Goal: Information Seeking & Learning: Learn about a topic

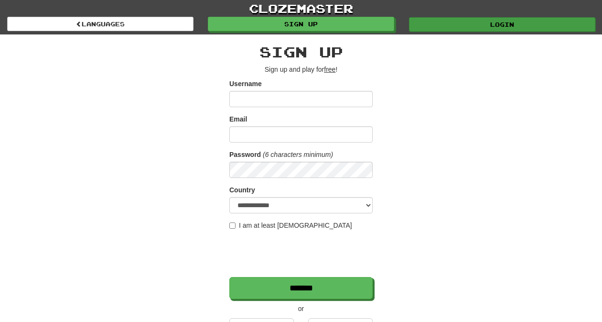
type input "*********"
click at [440, 22] on link "Login" at bounding box center [502, 24] width 186 height 14
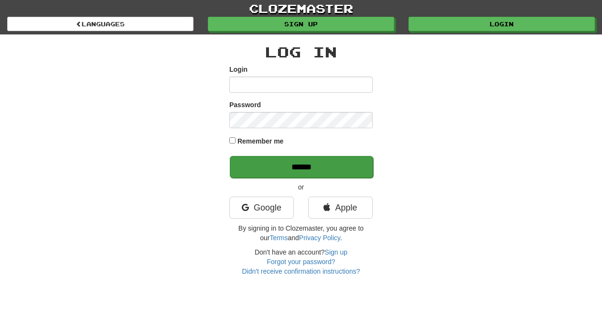
type input "*********"
click at [278, 166] on input "******" at bounding box center [301, 167] width 143 height 22
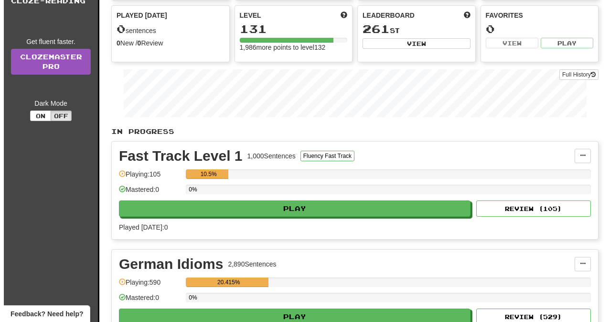
scroll to position [298, 0]
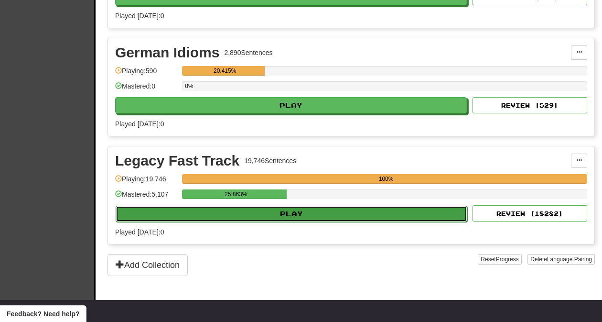
click at [301, 213] on button "Play" at bounding box center [292, 214] width 352 height 16
select select "**"
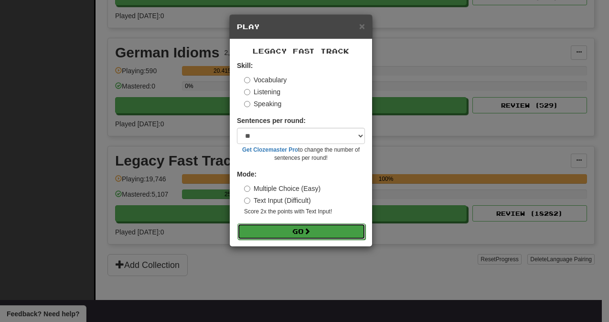
click at [298, 232] on button "Go" at bounding box center [302, 231] width 128 height 16
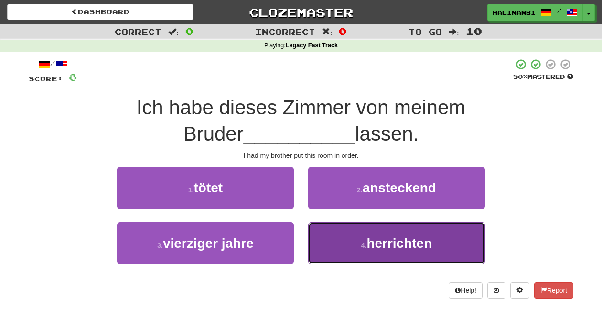
click at [337, 250] on button "4 . herrichten" at bounding box center [396, 243] width 177 height 42
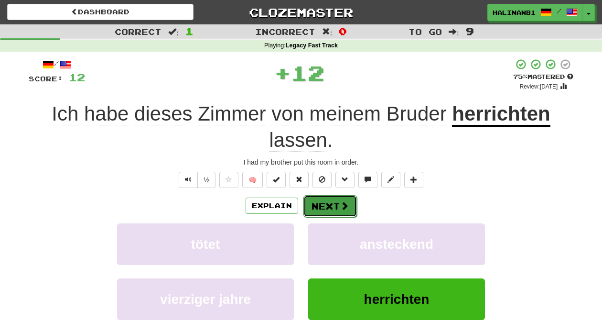
click at [322, 200] on button "Next" at bounding box center [330, 206] width 54 height 22
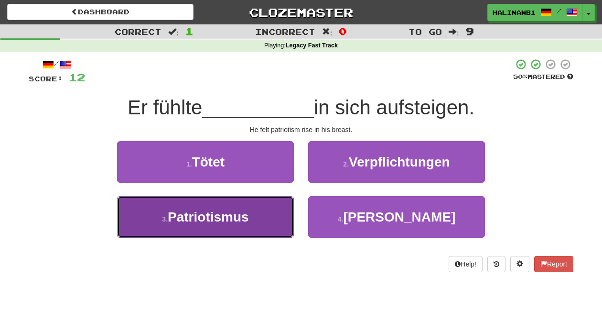
click at [261, 205] on button "3 . Patriotismus" at bounding box center [205, 217] width 177 height 42
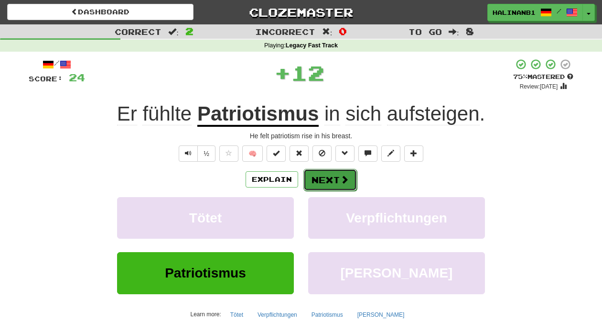
click at [322, 180] on button "Next" at bounding box center [330, 180] width 54 height 22
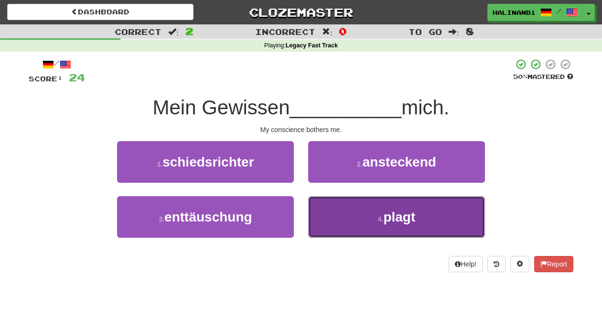
click at [324, 215] on button "4 . plagt" at bounding box center [396, 217] width 177 height 42
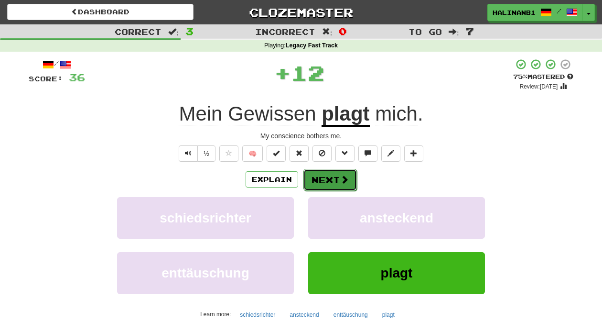
click at [325, 172] on button "Next" at bounding box center [330, 180] width 54 height 22
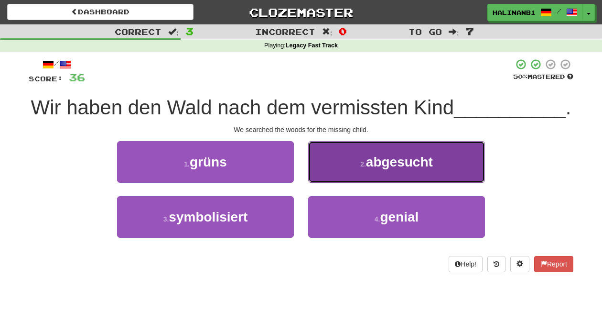
click at [325, 172] on button "2 . abgesucht" at bounding box center [396, 162] width 177 height 42
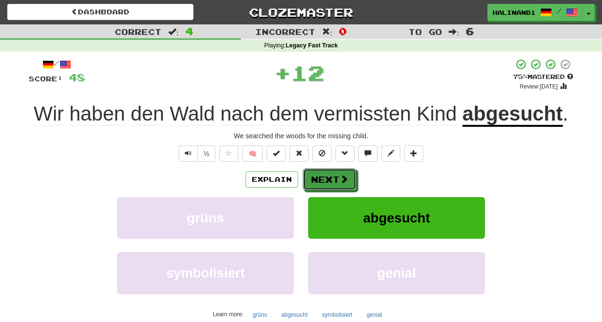
click at [325, 172] on button "Next" at bounding box center [330, 179] width 54 height 22
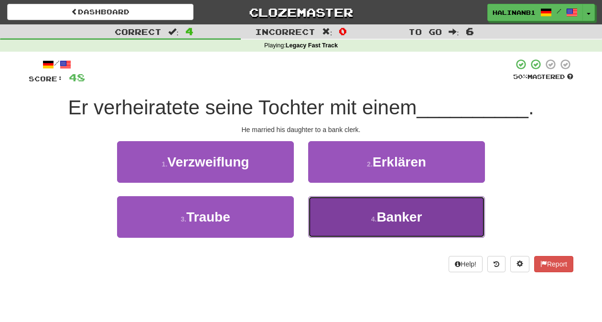
click at [316, 212] on button "4 . Banker" at bounding box center [396, 217] width 177 height 42
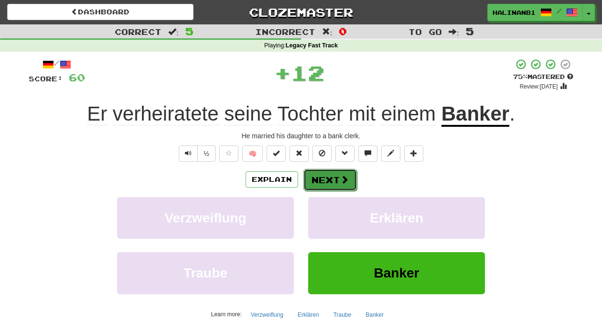
click at [311, 181] on button "Next" at bounding box center [330, 180] width 54 height 22
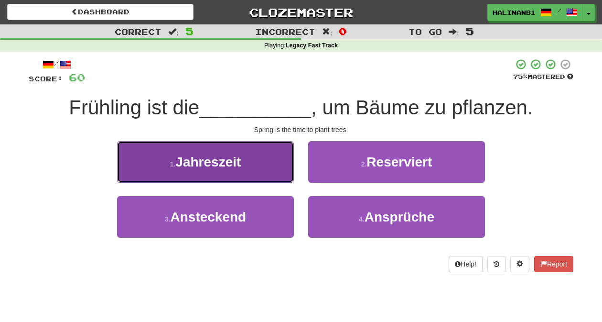
click at [257, 176] on button "1 . Jahreszeit" at bounding box center [205, 162] width 177 height 42
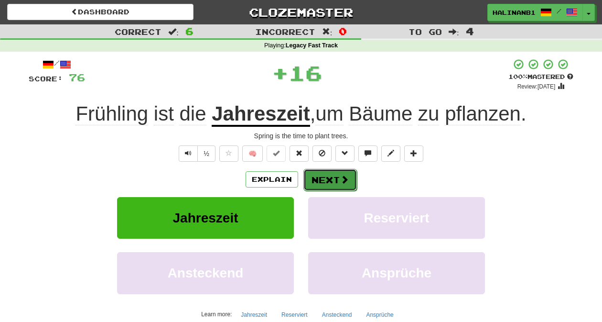
click at [337, 178] on button "Next" at bounding box center [330, 180] width 54 height 22
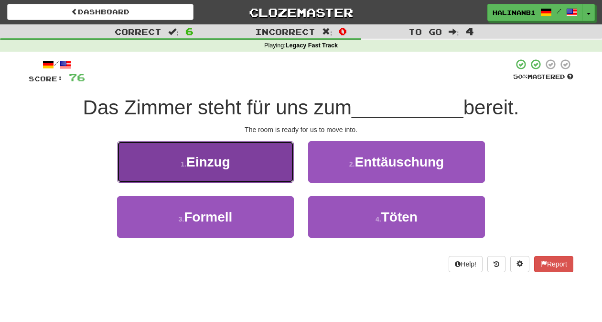
click at [270, 169] on button "1 . Einzug" at bounding box center [205, 162] width 177 height 42
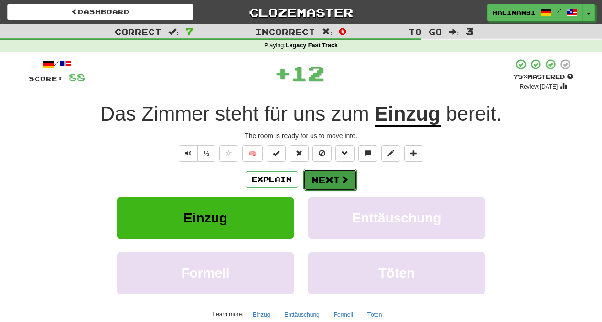
click at [320, 186] on button "Next" at bounding box center [330, 180] width 54 height 22
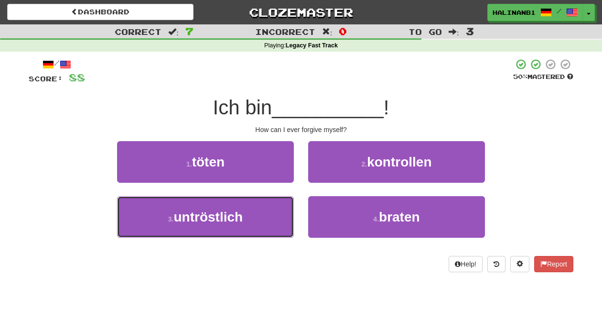
drag, startPoint x: 271, startPoint y: 209, endPoint x: 300, endPoint y: 194, distance: 32.3
click at [271, 209] on button "3 . untröstlich" at bounding box center [205, 217] width 177 height 42
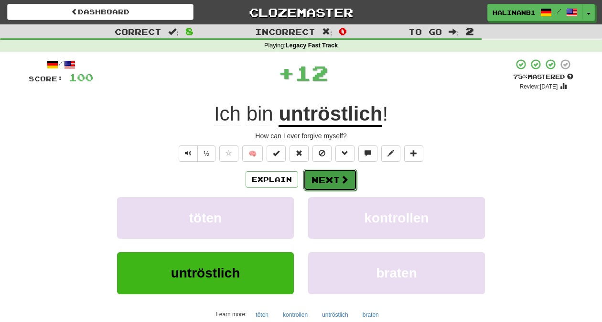
click at [325, 180] on button "Next" at bounding box center [330, 180] width 54 height 22
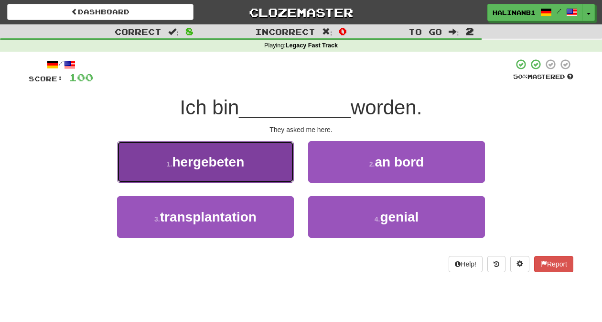
click at [257, 170] on button "1 . hergebeten" at bounding box center [205, 162] width 177 height 42
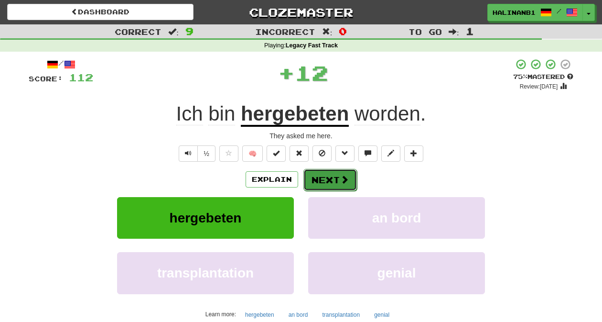
click at [321, 180] on button "Next" at bounding box center [330, 180] width 54 height 22
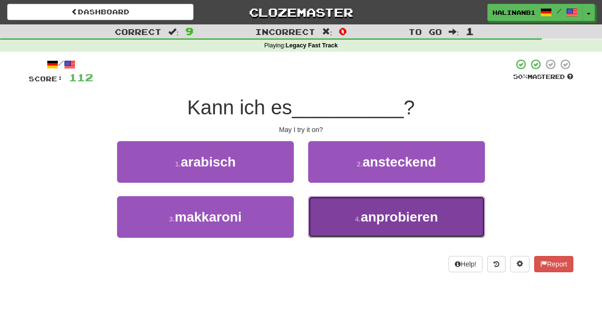
click at [331, 218] on button "4 . anprobieren" at bounding box center [396, 217] width 177 height 42
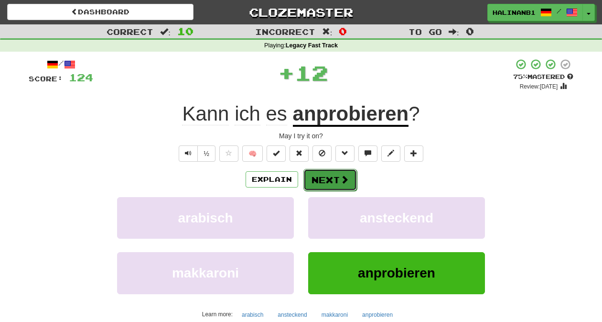
click at [319, 177] on button "Next" at bounding box center [330, 180] width 54 height 22
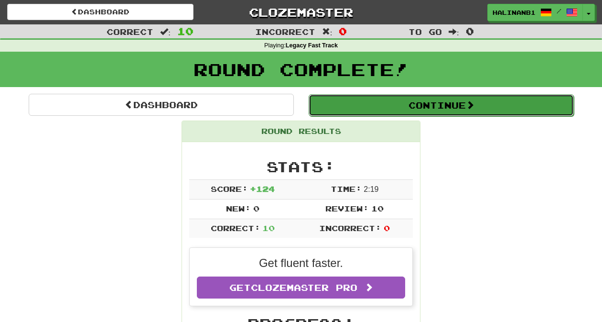
click at [370, 104] on button "Continue" at bounding box center [441, 105] width 265 height 22
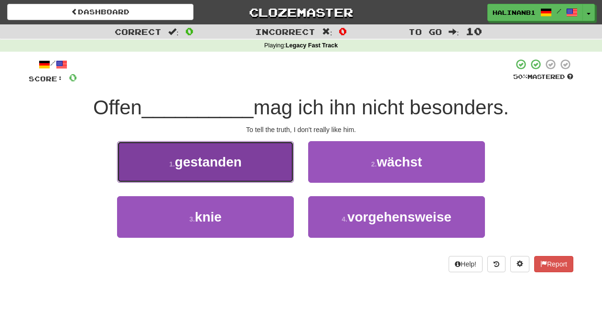
drag, startPoint x: 261, startPoint y: 163, endPoint x: 267, endPoint y: 166, distance: 6.2
click at [262, 163] on button "1 . gestanden" at bounding box center [205, 162] width 177 height 42
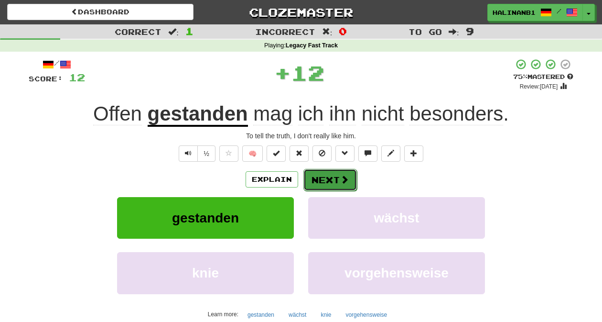
click at [324, 176] on button "Next" at bounding box center [330, 180] width 54 height 22
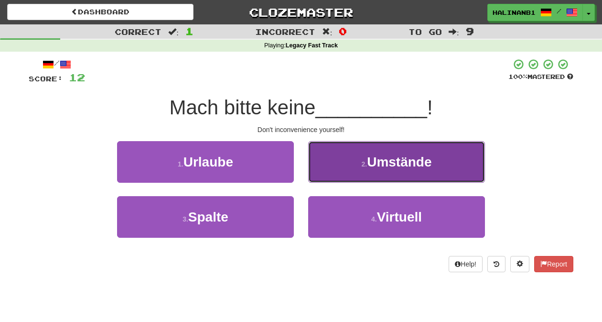
click at [324, 173] on button "2 . Umstände" at bounding box center [396, 162] width 177 height 42
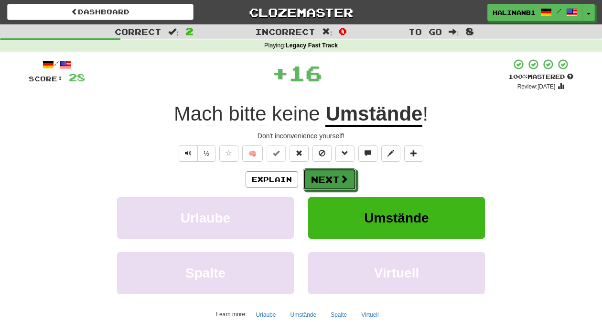
click at [324, 173] on button "Next" at bounding box center [330, 179] width 54 height 22
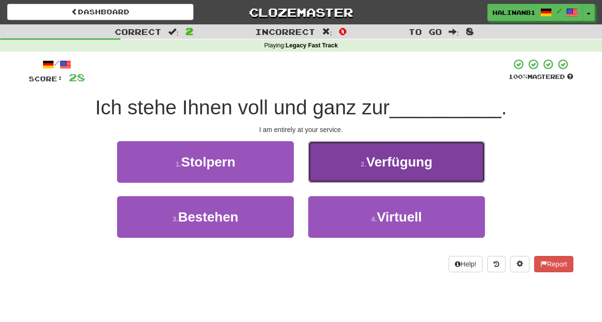
click at [334, 170] on button "2 . Verfügung" at bounding box center [396, 162] width 177 height 42
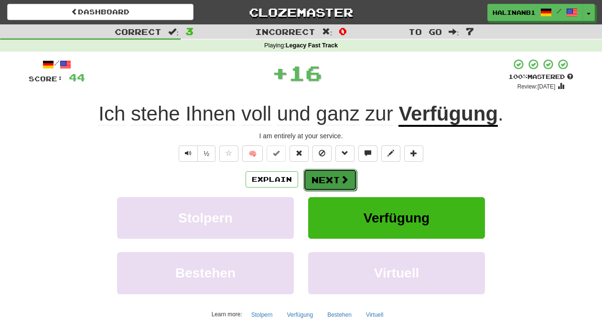
click at [333, 173] on button "Next" at bounding box center [330, 180] width 54 height 22
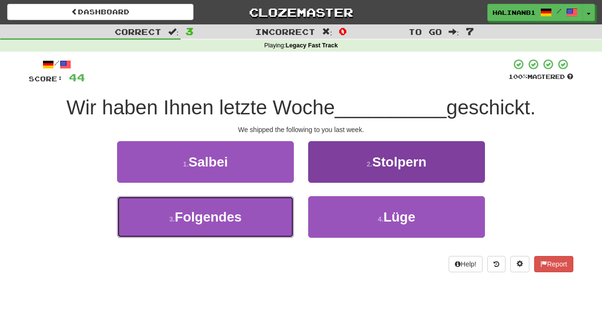
drag, startPoint x: 267, startPoint y: 221, endPoint x: 309, endPoint y: 208, distance: 44.0
click at [267, 221] on button "3 . Folgendes" at bounding box center [205, 217] width 177 height 42
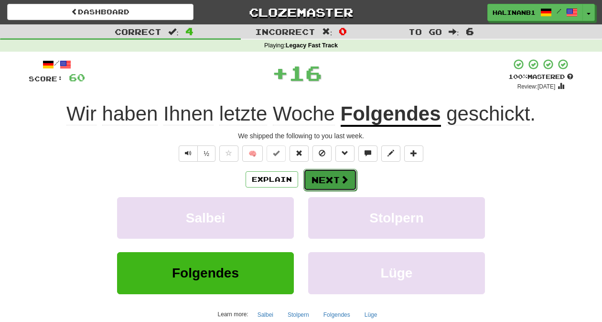
click at [336, 176] on button "Next" at bounding box center [330, 180] width 54 height 22
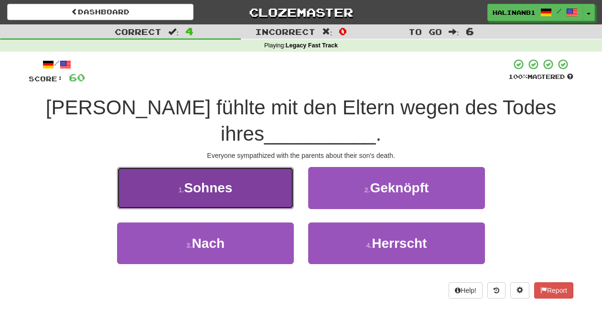
click at [282, 186] on button "1 . Sohnes" at bounding box center [205, 188] width 177 height 42
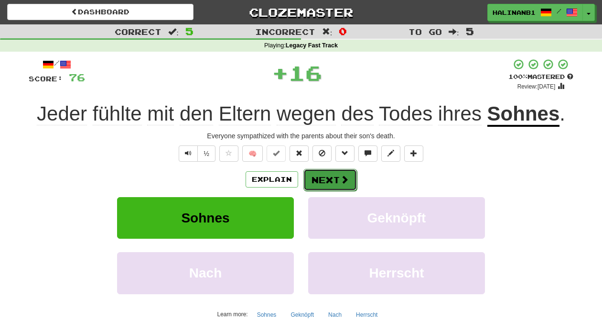
click at [340, 178] on span at bounding box center [344, 179] width 9 height 9
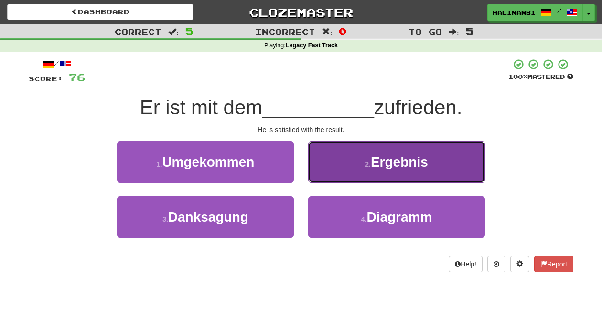
click at [340, 178] on button "2 . Ergebnis" at bounding box center [396, 162] width 177 height 42
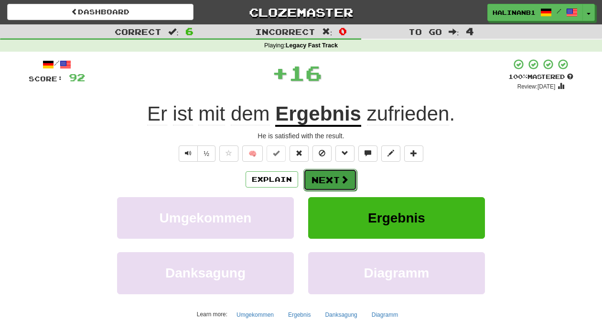
click at [340, 178] on span at bounding box center [344, 179] width 9 height 9
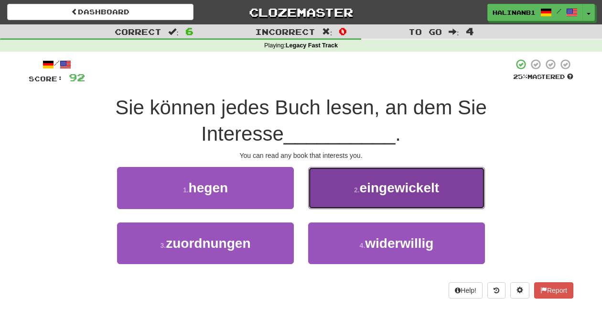
click at [328, 184] on button "2 . eingewickelt" at bounding box center [396, 188] width 177 height 42
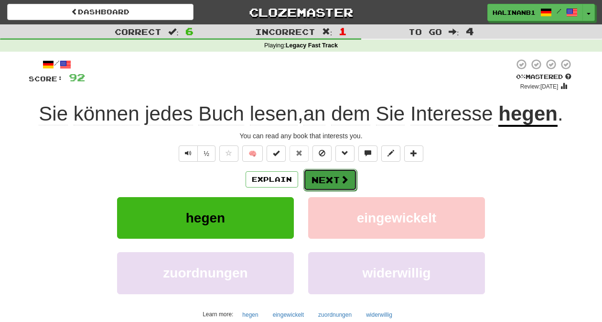
click at [334, 177] on button "Next" at bounding box center [330, 180] width 54 height 22
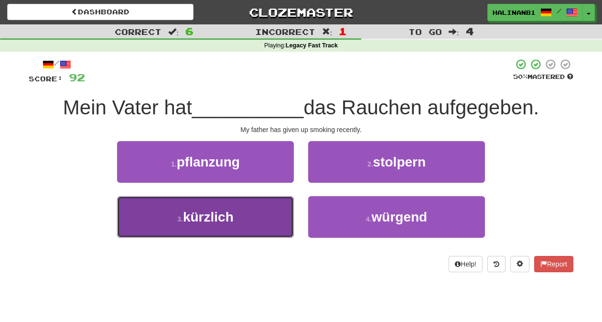
click at [283, 217] on button "3 . kürzlich" at bounding box center [205, 217] width 177 height 42
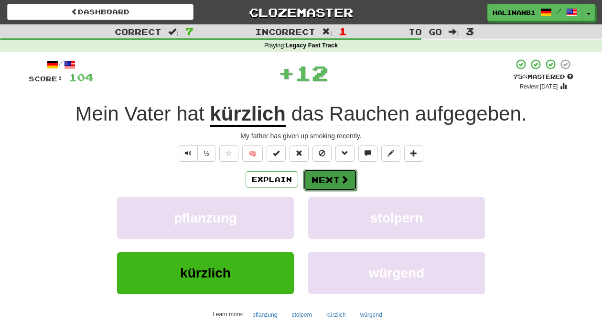
click at [349, 172] on button "Next" at bounding box center [330, 180] width 54 height 22
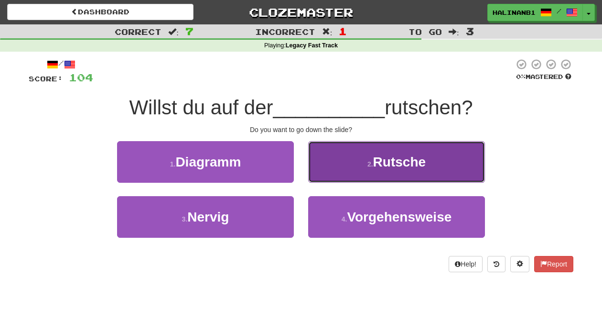
click at [348, 173] on button "2 . Rutsche" at bounding box center [396, 162] width 177 height 42
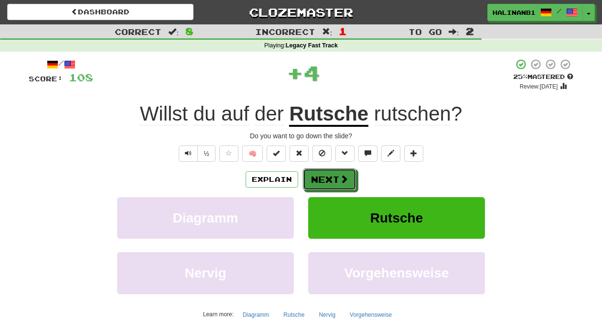
click at [348, 173] on button "Next" at bounding box center [330, 179] width 54 height 22
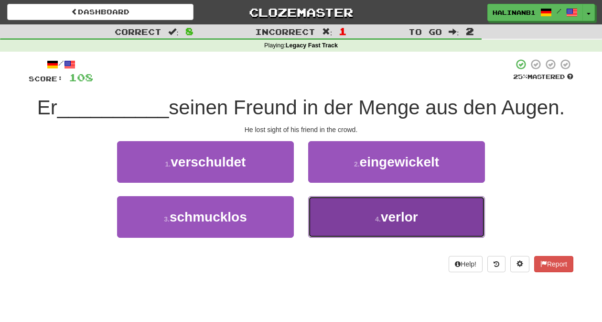
click at [342, 220] on button "4 . verlor" at bounding box center [396, 217] width 177 height 42
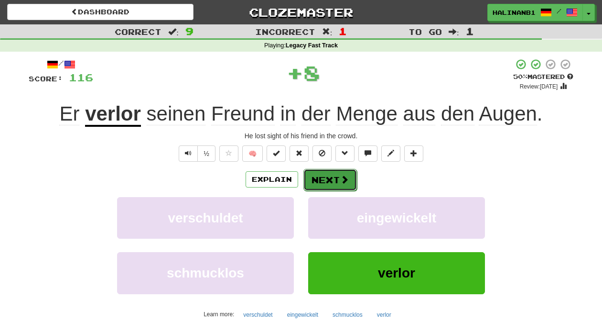
click at [329, 180] on button "Next" at bounding box center [330, 180] width 54 height 22
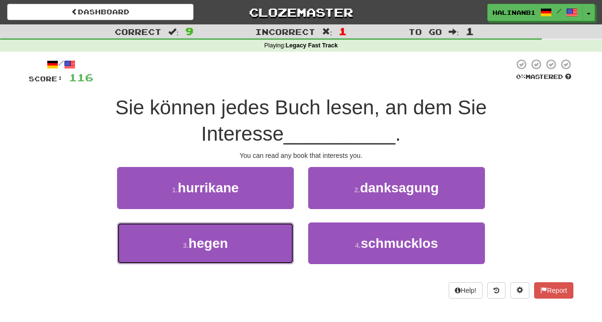
click at [249, 251] on button "3 . hegen" at bounding box center [205, 243] width 177 height 42
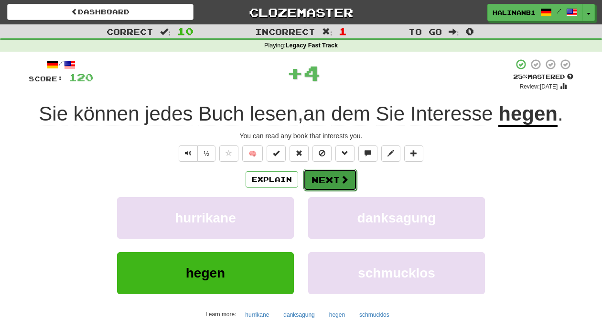
click at [337, 180] on button "Next" at bounding box center [330, 180] width 54 height 22
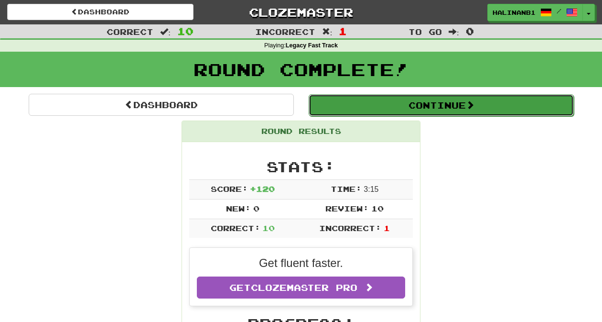
click at [314, 98] on button "Continue" at bounding box center [441, 105] width 265 height 22
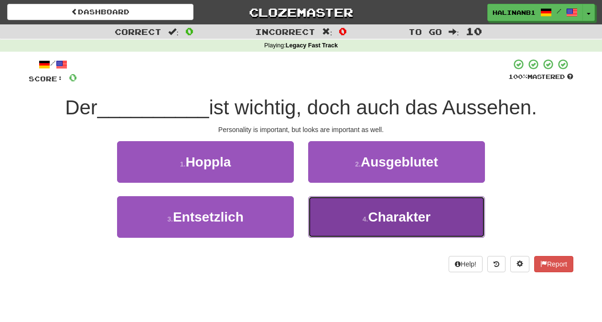
click at [328, 203] on button "4 . Charakter" at bounding box center [396, 217] width 177 height 42
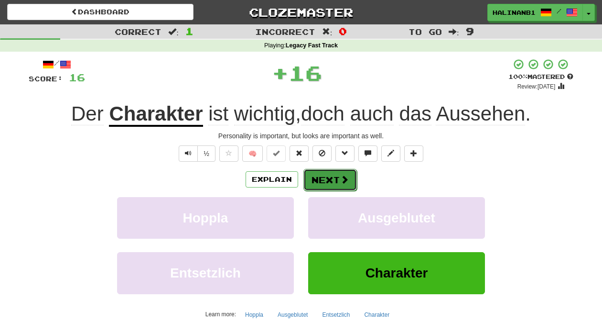
click at [329, 180] on button "Next" at bounding box center [330, 180] width 54 height 22
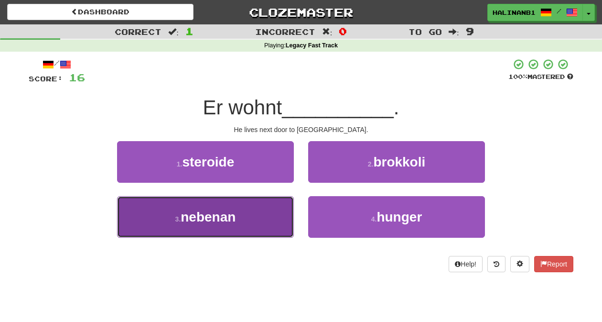
click at [271, 216] on button "3 . nebenan" at bounding box center [205, 217] width 177 height 42
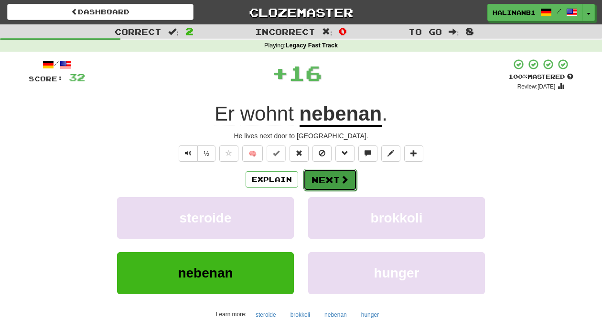
click at [331, 183] on button "Next" at bounding box center [330, 180] width 54 height 22
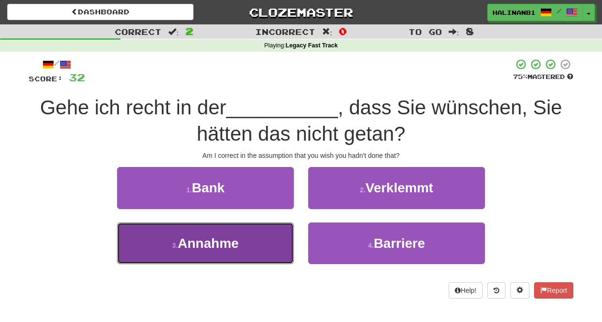
click at [269, 256] on button "3 . Annahme" at bounding box center [205, 243] width 177 height 42
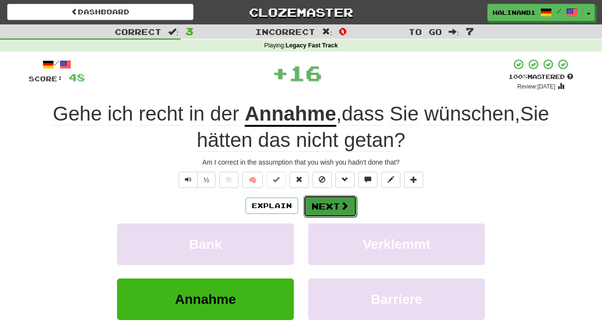
click at [335, 203] on button "Next" at bounding box center [330, 206] width 54 height 22
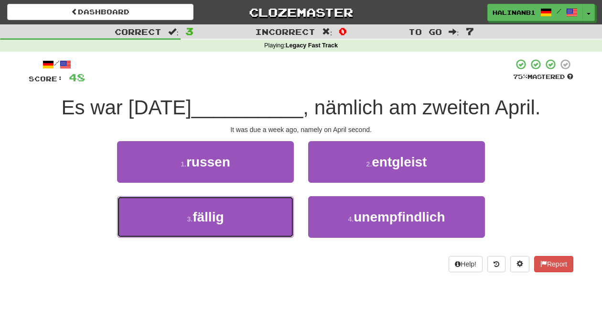
click at [268, 238] on button "3 . fällig" at bounding box center [205, 217] width 177 height 42
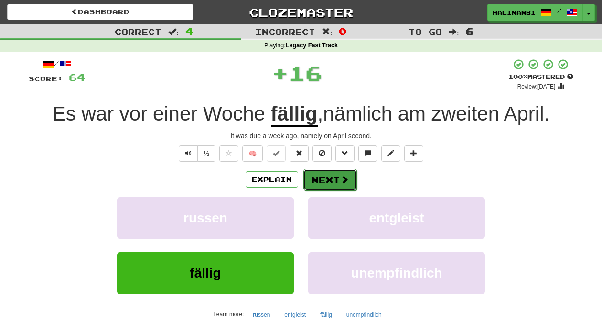
click at [345, 180] on span at bounding box center [344, 179] width 9 height 9
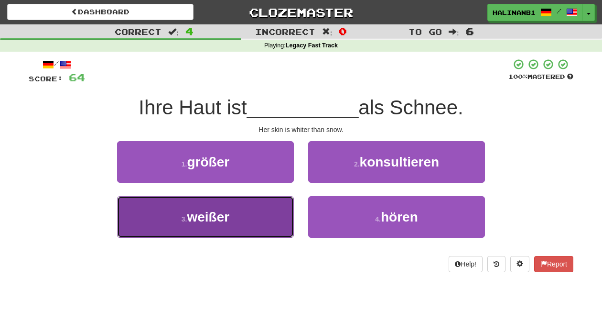
click at [240, 214] on button "3 . weißer" at bounding box center [205, 217] width 177 height 42
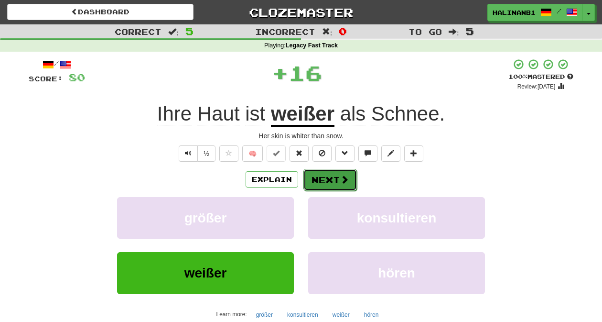
click at [323, 172] on button "Next" at bounding box center [330, 180] width 54 height 22
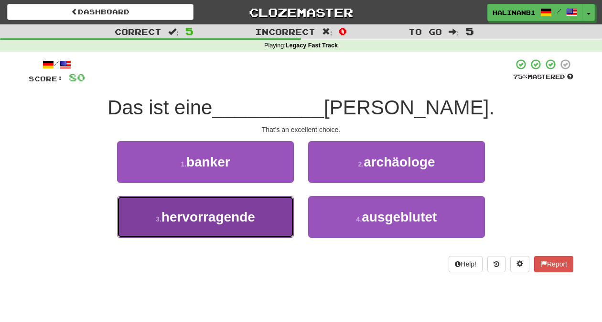
click at [280, 203] on button "3 . hervorragende" at bounding box center [205, 217] width 177 height 42
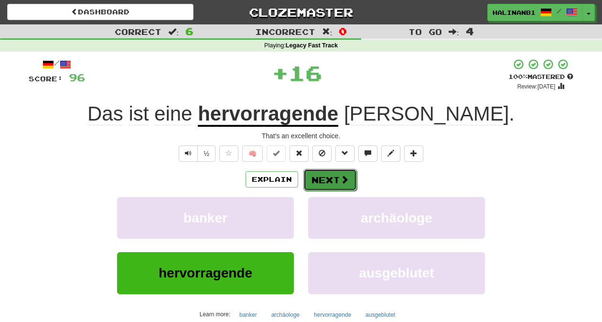
click at [336, 177] on button "Next" at bounding box center [330, 180] width 54 height 22
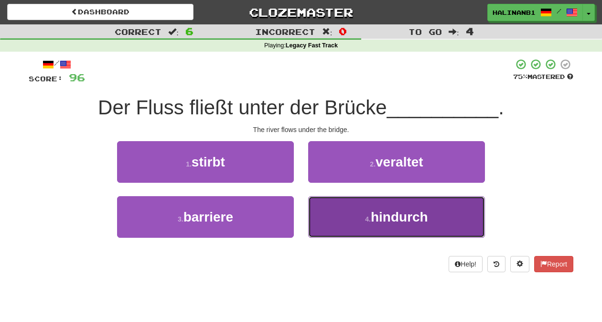
click at [334, 203] on button "4 . hindurch" at bounding box center [396, 217] width 177 height 42
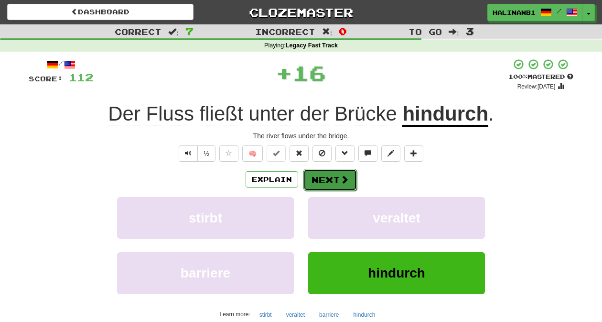
click at [328, 179] on button "Next" at bounding box center [330, 180] width 54 height 22
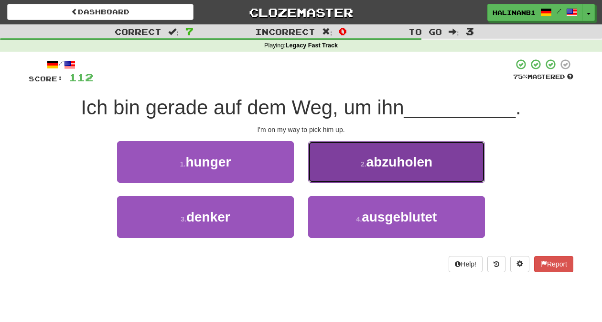
click at [334, 171] on button "2 . abzuholen" at bounding box center [396, 162] width 177 height 42
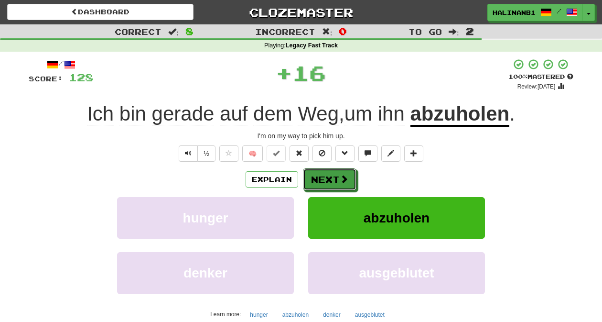
click at [334, 171] on button "Next" at bounding box center [330, 179] width 54 height 22
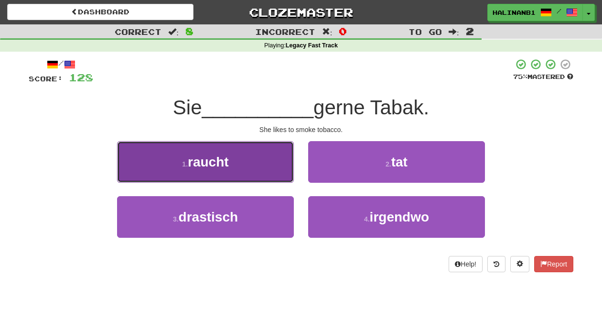
click at [254, 170] on button "1 . raucht" at bounding box center [205, 162] width 177 height 42
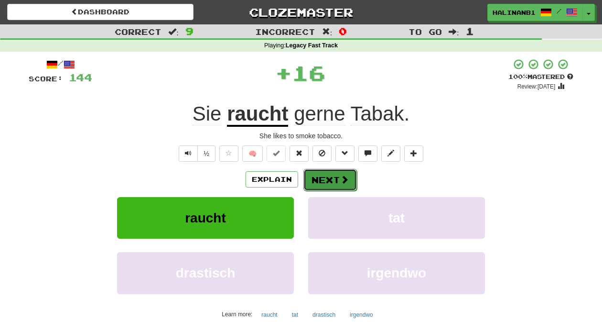
click at [317, 179] on button "Next" at bounding box center [330, 180] width 54 height 22
